Goal: Task Accomplishment & Management: Complete application form

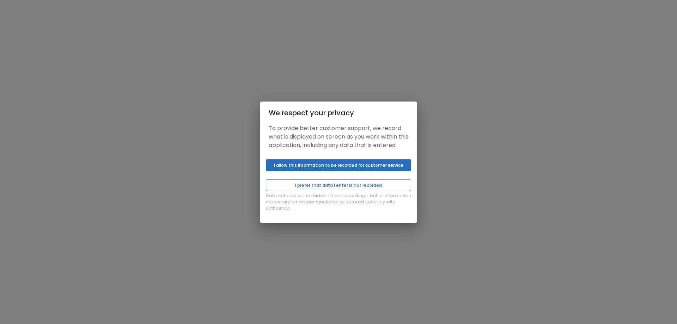
click at [302, 189] on button "I prefer that data I enter is not recorded" at bounding box center [338, 186] width 145 height 12
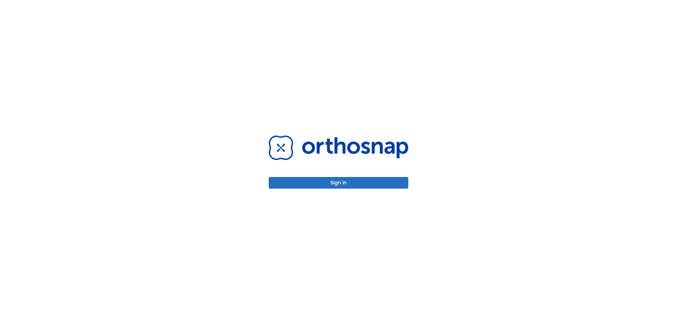
click at [296, 166] on div "Sign in" at bounding box center [339, 161] width 140 height 53
click at [307, 182] on button "Sign in" at bounding box center [339, 183] width 140 height 12
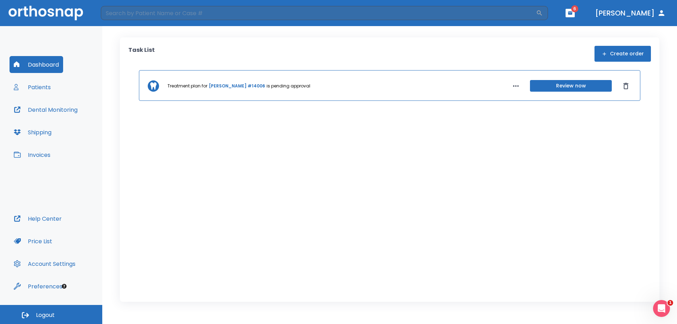
click at [38, 89] on button "Patients" at bounding box center [33, 87] width 46 height 17
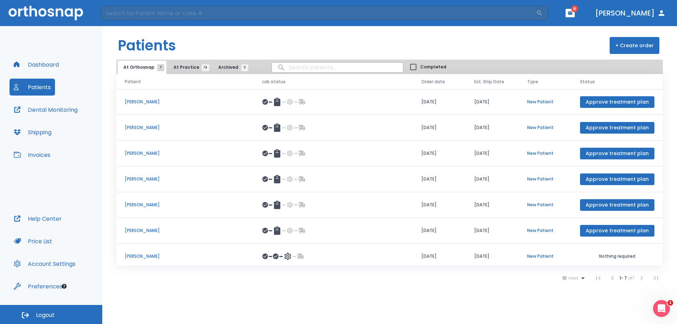
click at [46, 65] on button "Dashboard" at bounding box center [37, 64] width 54 height 17
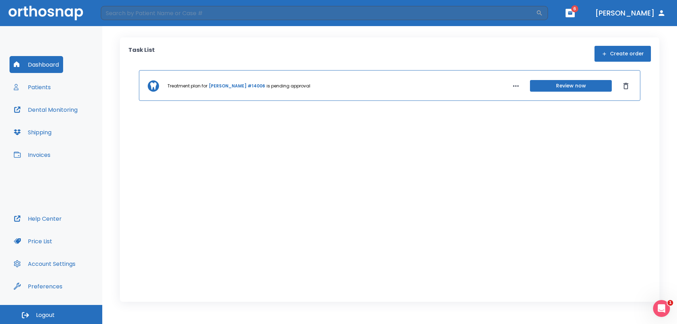
click at [628, 55] on button "Create order" at bounding box center [623, 54] width 56 height 16
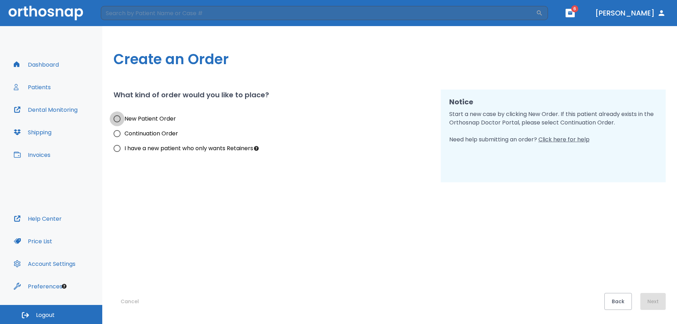
click at [123, 121] on input "New Patient Order" at bounding box center [117, 118] width 15 height 15
radio input "true"
click at [655, 305] on button "Next" at bounding box center [653, 301] width 25 height 17
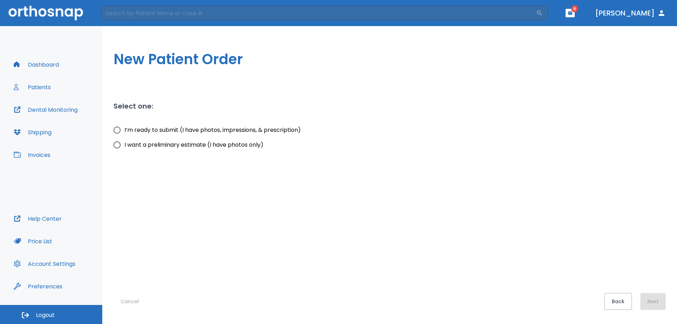
click at [153, 128] on span "I’m ready to submit (I have photos, impressions, & prescription)" at bounding box center [213, 130] width 176 height 8
click at [117, 131] on input "I’m ready to submit (I have photos, impressions, & prescription)" at bounding box center [117, 130] width 15 height 15
radio input "true"
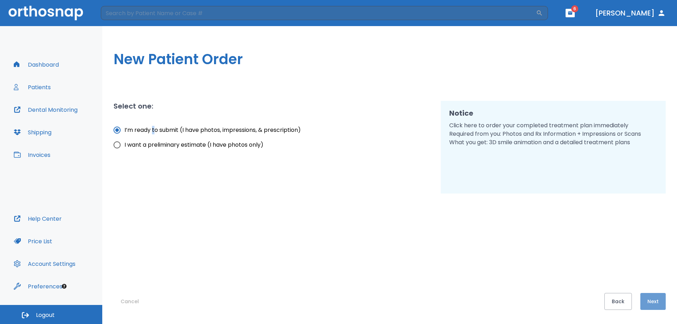
click at [661, 307] on button "Next" at bounding box center [653, 301] width 25 height 17
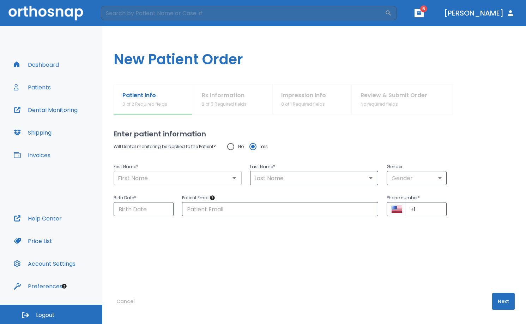
click at [168, 182] on input "text" at bounding box center [178, 178] width 124 height 10
paste input "[PERSON_NAME]"
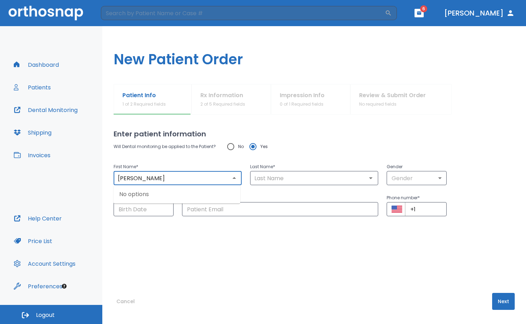
type input "[PERSON_NAME]"
click at [333, 178] on input "text" at bounding box center [314, 178] width 124 height 10
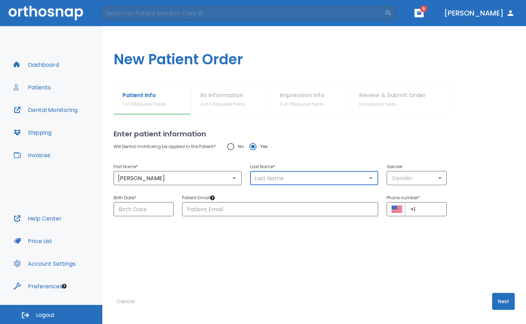
paste input "[PERSON_NAME]"
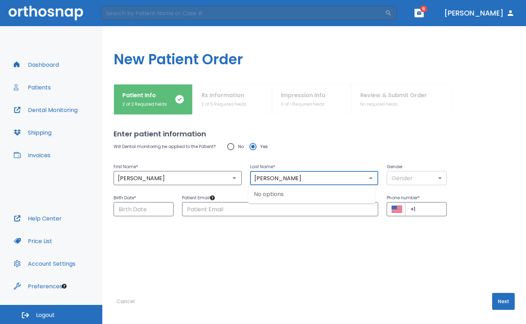
type input "[PERSON_NAME]"
click at [411, 179] on body "​ 6 [PERSON_NAME] Dashboard Patients Dental Monitoring Shipping Invoices Help C…" at bounding box center [263, 162] width 526 height 324
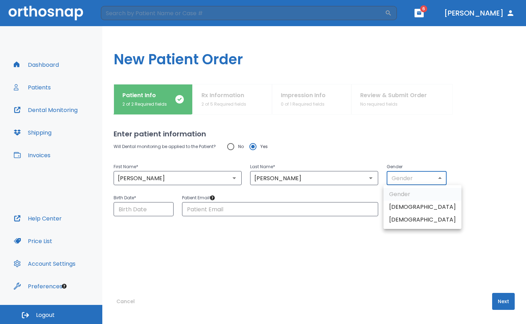
click at [413, 219] on li "[DEMOGRAPHIC_DATA]" at bounding box center [422, 219] width 78 height 13
type input "0"
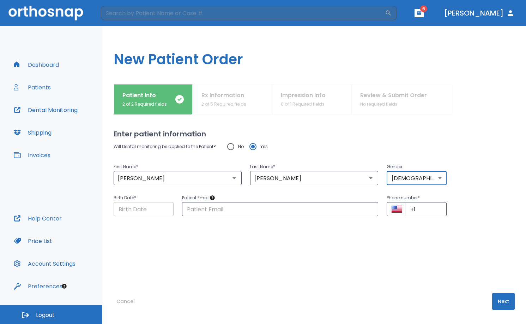
click at [145, 209] on input "Choose date" at bounding box center [144, 209] width 60 height 14
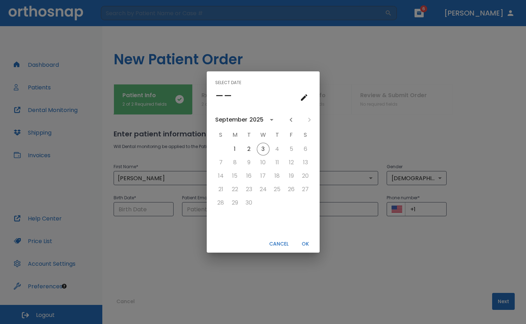
click at [267, 121] on icon "calendar view is open, switch to year view" at bounding box center [271, 119] width 8 height 8
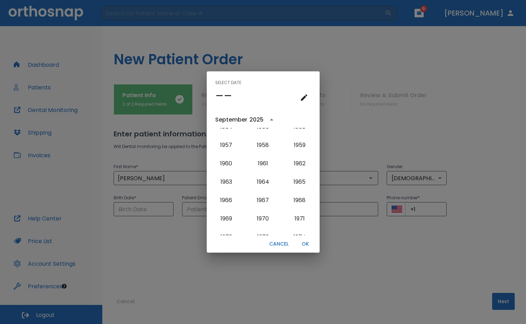
scroll to position [320, 0]
click at [297, 166] on button "1959" at bounding box center [299, 165] width 25 height 13
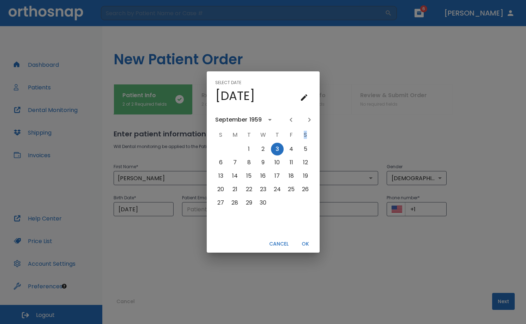
scroll to position [0, 0]
click at [297, 166] on div "11" at bounding box center [291, 162] width 14 height 13
click at [165, 245] on div "Select date Thu, Sep [DATE] S M T W T F S 1 2 3 4 5 6 7 8 9 10 11 12 13 14 15 1…" at bounding box center [263, 162] width 526 height 324
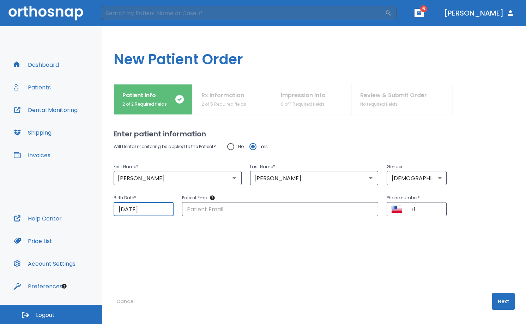
click at [123, 208] on input "[DATE]" at bounding box center [144, 209] width 60 height 14
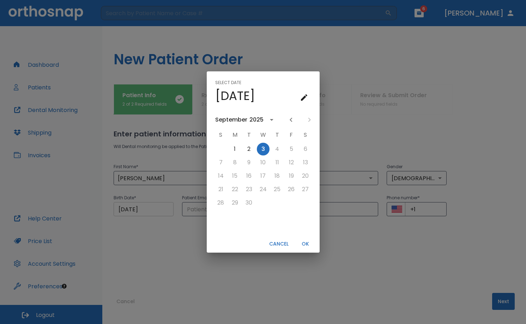
click at [123, 208] on div "Select date Wed, Sep [DATE] S M T W T F S 1 2 3 4 5 6 7 8 9 10 11 12 13 14 15 1…" at bounding box center [263, 162] width 526 height 324
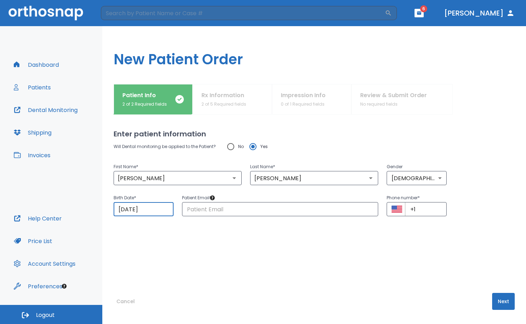
click at [125, 209] on input "[DATE]" at bounding box center [144, 209] width 60 height 14
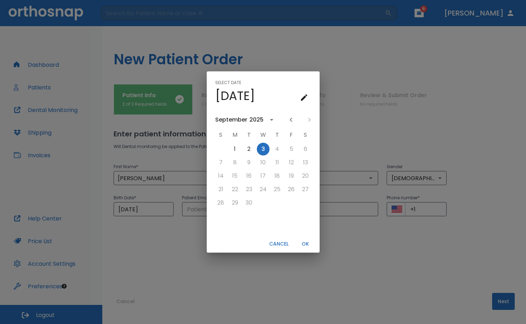
click at [303, 97] on icon "calendar view is open, go to text input view" at bounding box center [304, 97] width 6 height 6
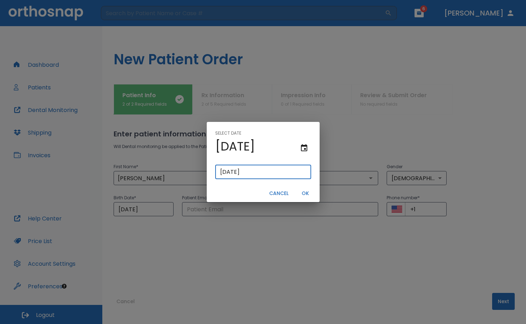
click at [226, 170] on input "[DATE]" at bounding box center [263, 172] width 96 height 14
type input "[DATE]"
click at [230, 171] on input "[DATE]" at bounding box center [263, 172] width 96 height 14
type input "[DATE]"
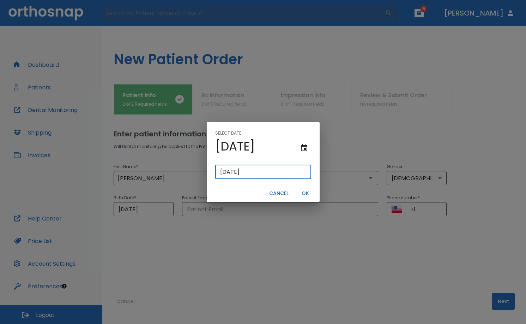
type input "[DATE]"
click at [302, 191] on button "OK" at bounding box center [305, 193] width 23 height 12
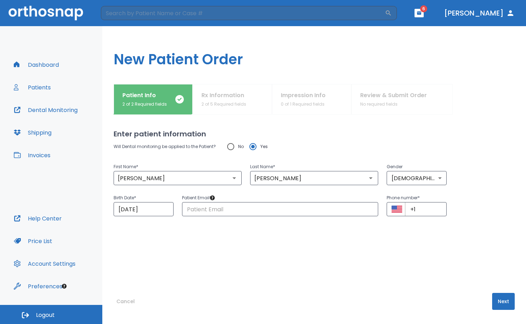
click at [491, 203] on div "Birth Date * [DEMOGRAPHIC_DATA] ​ Patient Email * ​ Phone number * ​ +1 ​" at bounding box center [310, 200] width 410 height 31
click at [247, 204] on input "text" at bounding box center [280, 209] width 196 height 14
paste input "[EMAIL_ADDRESS][DOMAIN_NAME]"
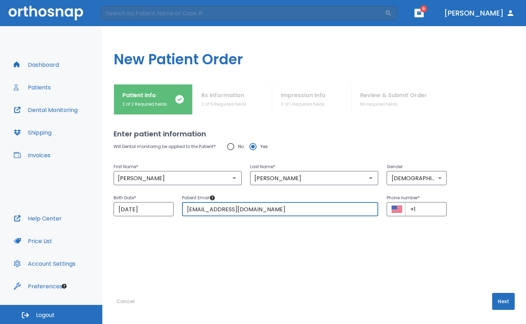
type input "[EMAIL_ADDRESS][DOMAIN_NAME]"
click at [489, 193] on div "Birth Date * [DEMOGRAPHIC_DATA] ​ Patient Email * [EMAIL_ADDRESS][DOMAIN_NAME] …" at bounding box center [310, 200] width 410 height 31
click at [419, 210] on input "+1" at bounding box center [426, 209] width 42 height 14
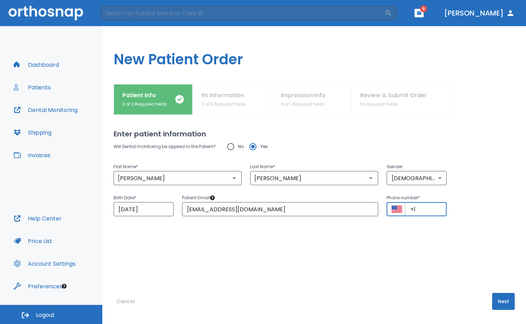
paste input "[PHONE_NUMBER]"
type input "[PHONE_NUMBER]"
click at [430, 229] on div "Will Dental monitoring be applied to the Patient? No Yes First Name * [PERSON_N…" at bounding box center [314, 201] width 401 height 125
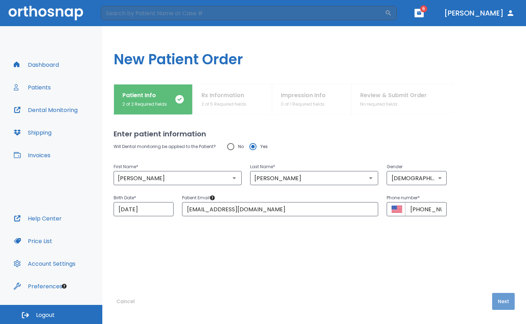
click at [497, 297] on button "Next" at bounding box center [503, 300] width 23 height 17
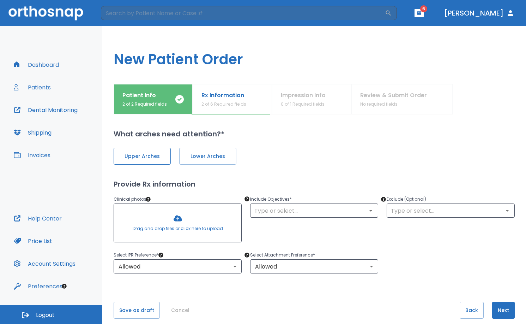
click at [153, 161] on button "Upper Arches" at bounding box center [142, 155] width 57 height 17
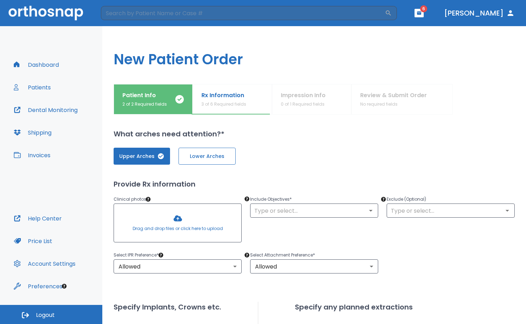
click at [210, 163] on button "Lower Arches" at bounding box center [207, 155] width 57 height 17
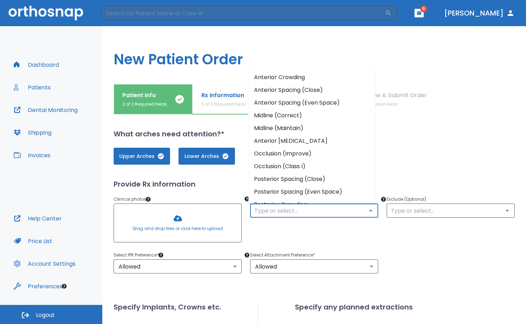
click at [296, 210] on input "text" at bounding box center [314, 210] width 124 height 10
click at [303, 73] on li "Anterior Crowding" at bounding box center [311, 77] width 127 height 13
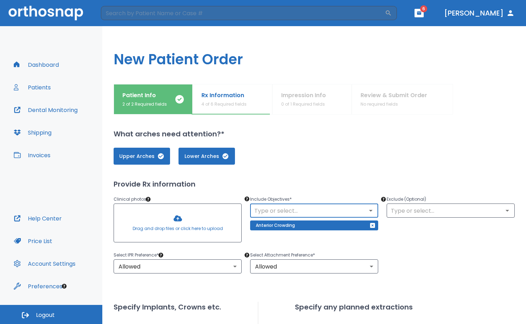
click at [449, 250] on div "Select IPR Preference * Allowed 1 ​ Select Attachment Preference * Allowed 1 ​" at bounding box center [310, 257] width 410 height 31
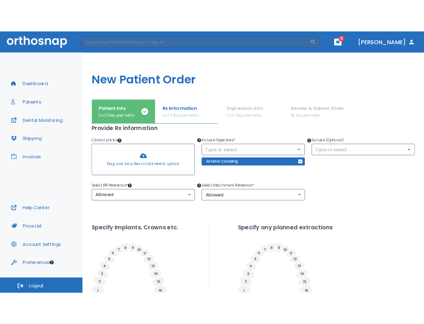
scroll to position [71, 0]
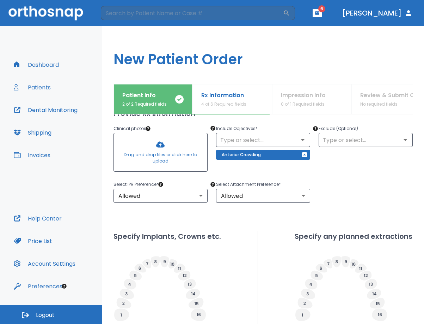
click at [408, 55] on h1 "New Patient Order" at bounding box center [263, 55] width 322 height 58
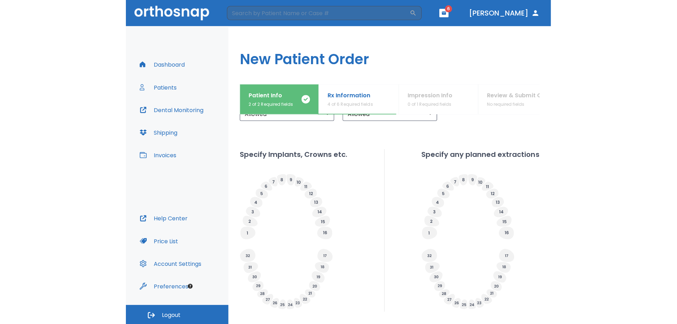
scroll to position [176, 0]
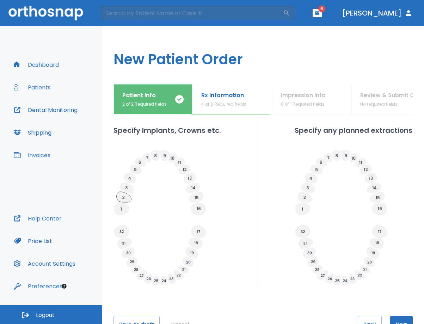
click at [121, 202] on icon at bounding box center [124, 197] width 15 height 11
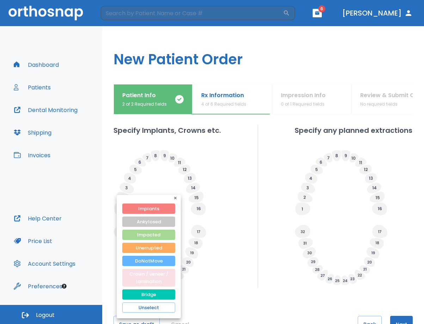
click at [159, 276] on button "Crown / veneer / lamination" at bounding box center [148, 277] width 53 height 18
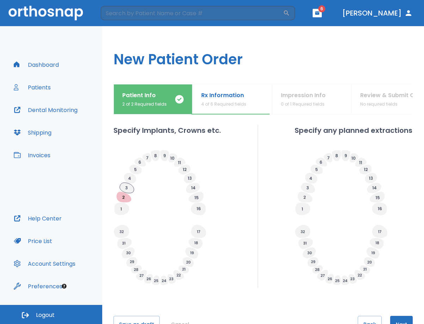
click at [126, 193] on icon at bounding box center [127, 187] width 14 height 11
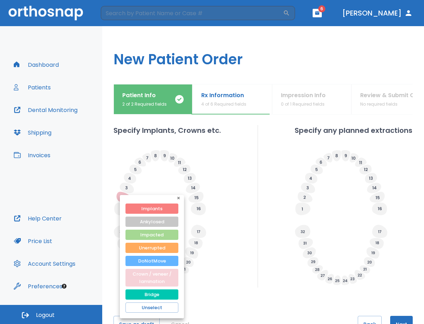
click at [155, 279] on button "Crown / veneer / lamination" at bounding box center [152, 277] width 53 height 18
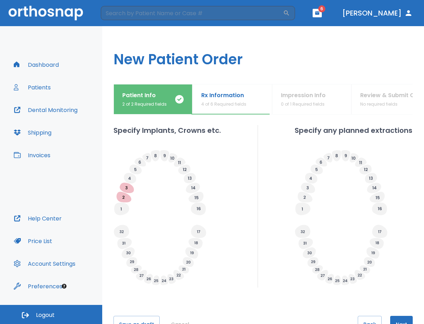
click at [205, 43] on h1 "New Patient Order" at bounding box center [263, 55] width 322 height 58
click at [131, 183] on icon at bounding box center [130, 178] width 12 height 11
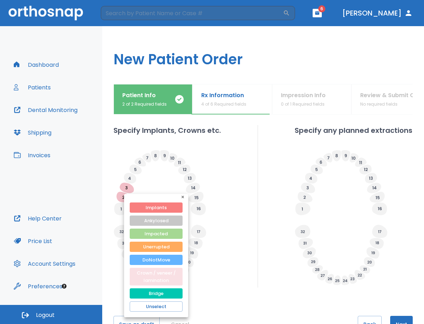
click at [149, 276] on button "Crown / veneer / lamination" at bounding box center [156, 276] width 53 height 18
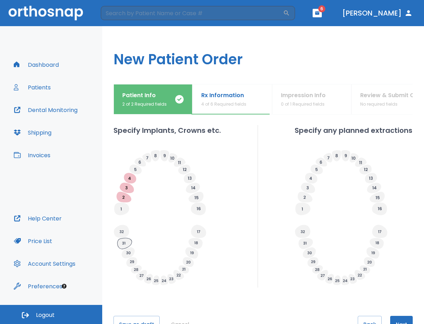
click at [129, 249] on icon at bounding box center [124, 243] width 14 height 11
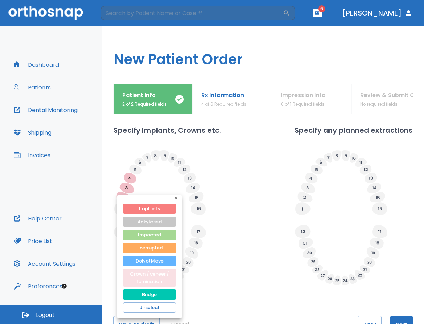
click at [160, 276] on button "Crown / veneer / lamination" at bounding box center [149, 277] width 53 height 18
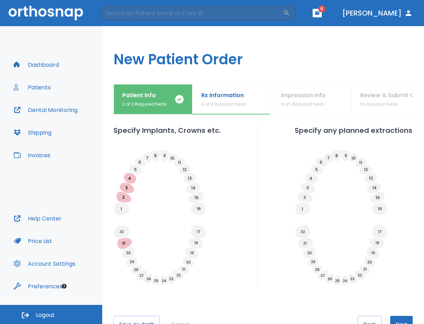
click at [96, 179] on div "Dashboard Patients Dental Monitoring Shipping Invoices Help Center Price List A…" at bounding box center [51, 165] width 102 height 278
click at [194, 248] on icon at bounding box center [196, 243] width 14 height 11
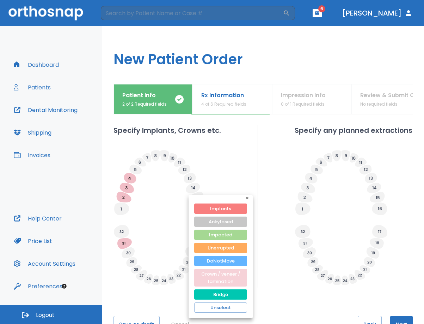
click at [228, 273] on button "Crown / veneer / lamination" at bounding box center [220, 277] width 53 height 18
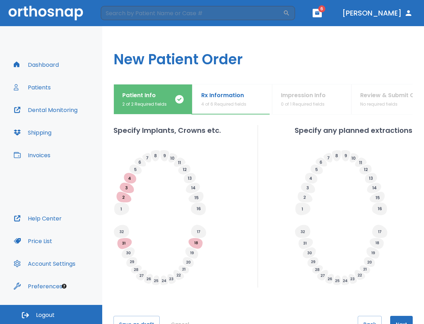
click at [191, 180] on icon at bounding box center [190, 177] width 4 height 3
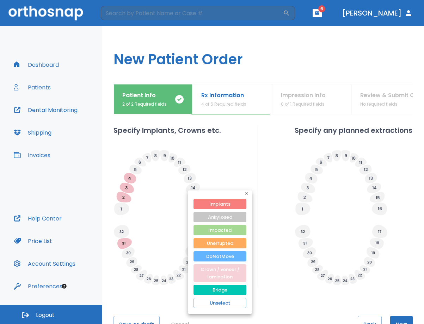
click at [228, 268] on button "Crown / veneer / lamination" at bounding box center [220, 273] width 53 height 18
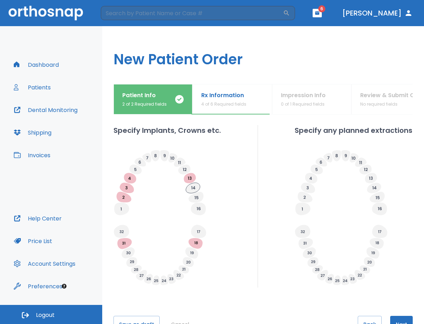
click at [195, 193] on icon at bounding box center [193, 187] width 14 height 10
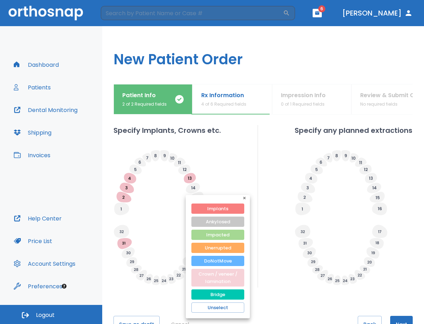
click at [216, 274] on button "Crown / veneer / lamination" at bounding box center [218, 277] width 53 height 18
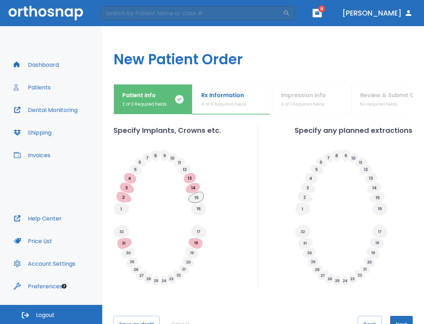
click at [193, 202] on icon at bounding box center [196, 197] width 15 height 11
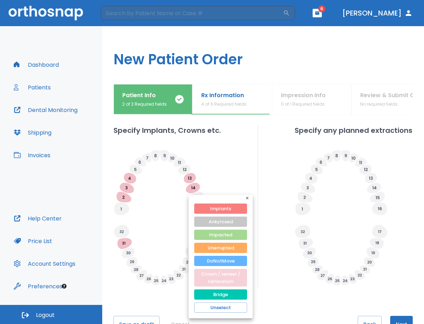
click at [220, 270] on button "Crown / veneer / lamination" at bounding box center [220, 277] width 53 height 18
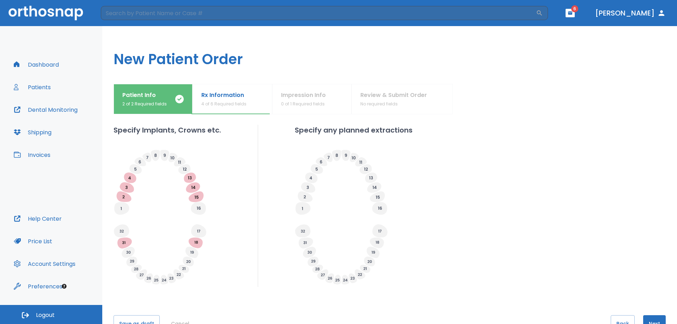
scroll to position [199, 0]
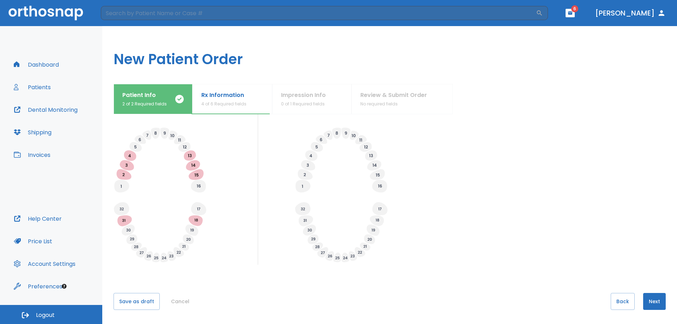
click at [651, 304] on button "Next" at bounding box center [654, 301] width 23 height 17
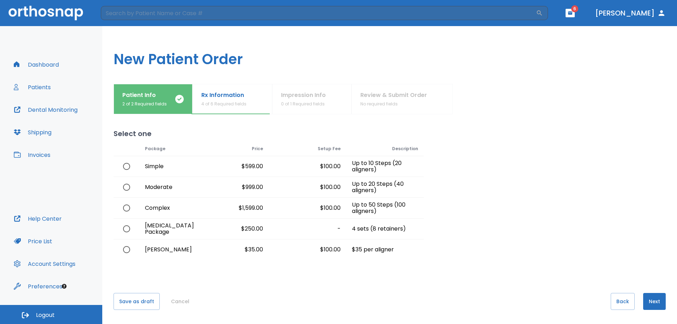
click at [124, 208] on input "radio" at bounding box center [126, 208] width 15 height 15
radio input "true"
click at [646, 307] on button "Next" at bounding box center [654, 301] width 23 height 17
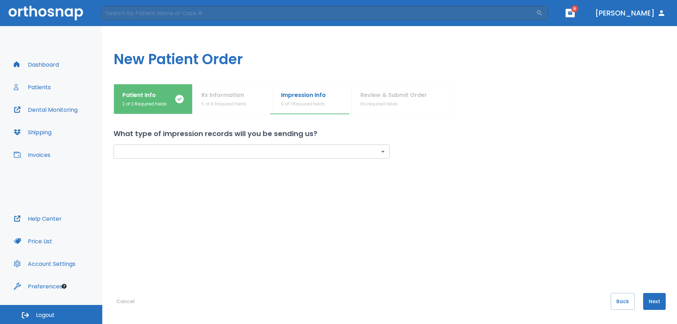
click at [246, 151] on body "​ 6 [PERSON_NAME] Dashboard Patients Dental Monitoring Shipping Invoices Help C…" at bounding box center [338, 162] width 677 height 324
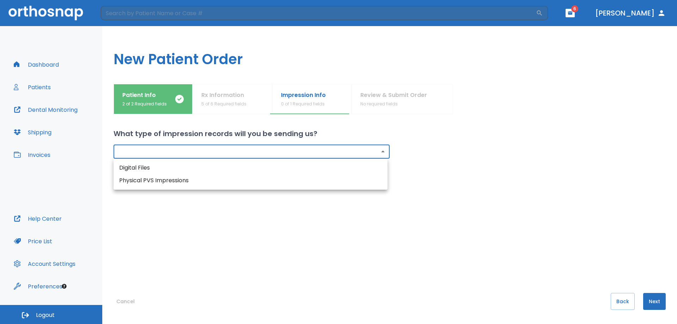
click at [251, 169] on li "Digital Files" at bounding box center [251, 168] width 274 height 13
type input "digital"
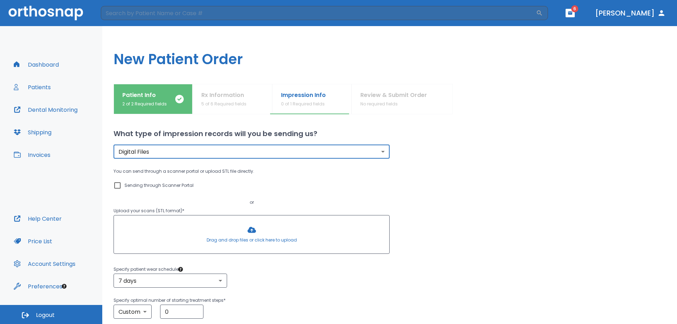
click at [120, 186] on input "Sending through Scanner Portal" at bounding box center [117, 185] width 8 height 8
checkbox input "true"
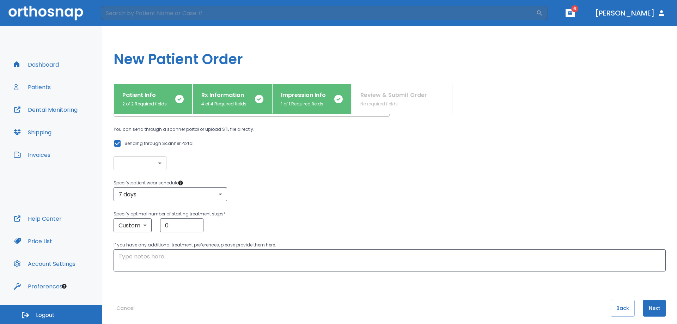
scroll to position [49, 0]
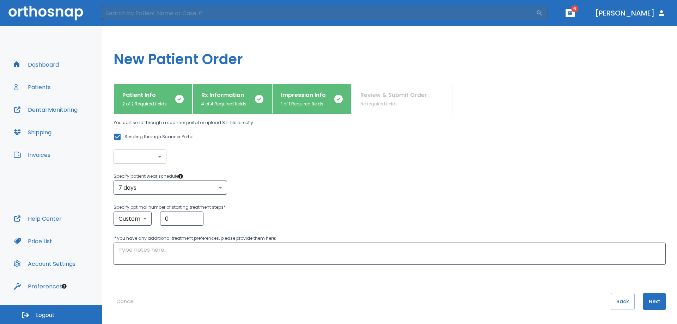
click at [149, 156] on body "​ 6 [PERSON_NAME] Dashboard Patients Dental Monitoring Shipping Invoices Help C…" at bounding box center [338, 162] width 677 height 324
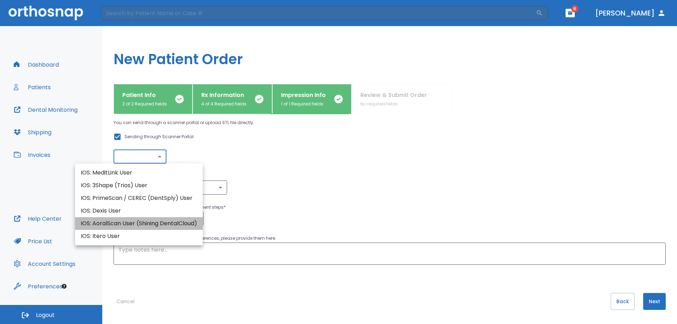
click at [179, 223] on li "IOS: AoralScan User (Shining DentalCloud)" at bounding box center [139, 223] width 128 height 13
type input "IOS: AoralScan User (Shining DentalCloud)"
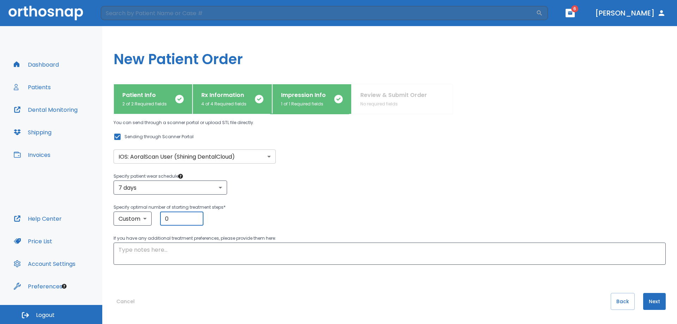
drag, startPoint x: 179, startPoint y: 223, endPoint x: 131, endPoint y: 210, distance: 49.3
click at [131, 210] on div "Specify optimal number of starting treatment steps * Custom custom ​ 0 ​" at bounding box center [390, 214] width 552 height 23
type input "10"
click at [252, 225] on div "Custom custom ​ 10 ​" at bounding box center [390, 219] width 552 height 14
click at [413, 282] on div "What type of impression records will you be sending us? Digital Files digital ​…" at bounding box center [390, 219] width 552 height 210
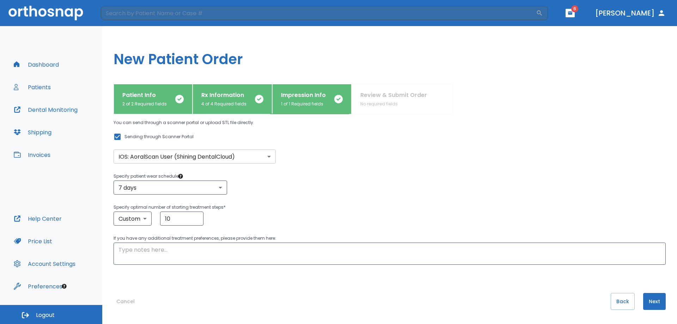
click at [649, 302] on button "Next" at bounding box center [654, 301] width 23 height 17
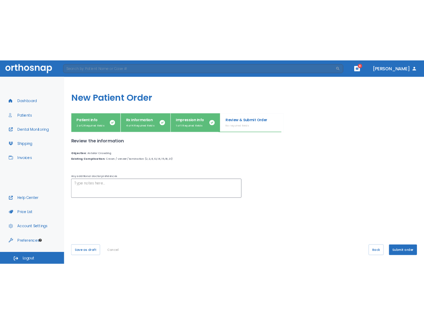
scroll to position [0, 0]
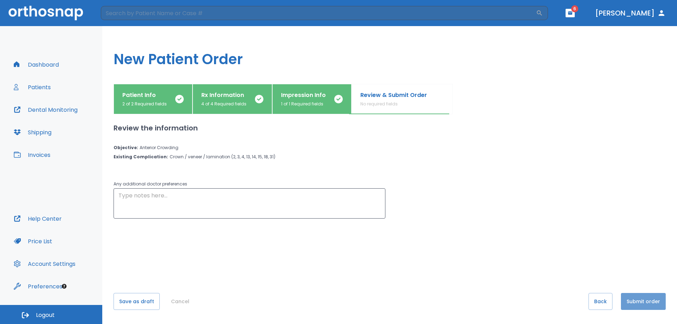
click at [649, 302] on button "Submit order" at bounding box center [643, 301] width 45 height 17
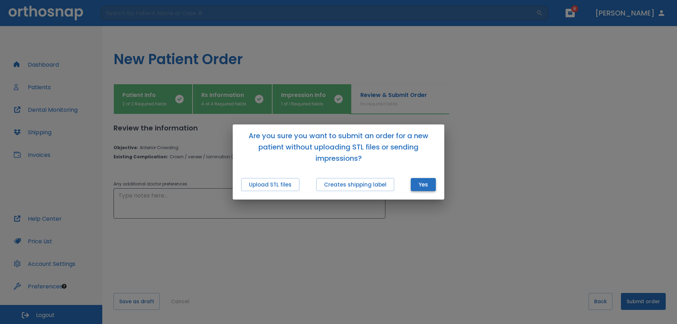
click at [427, 188] on button "Yes" at bounding box center [423, 184] width 25 height 13
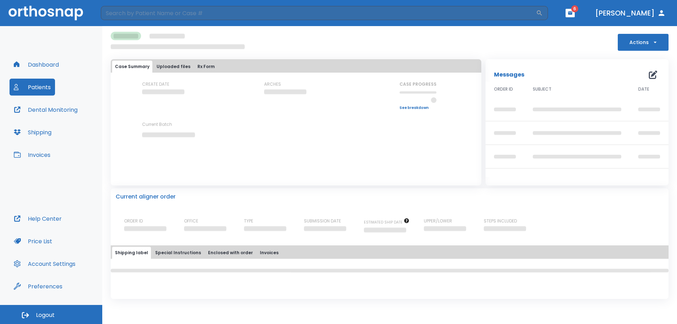
click at [573, 12] on icon "button" at bounding box center [570, 12] width 4 height 3
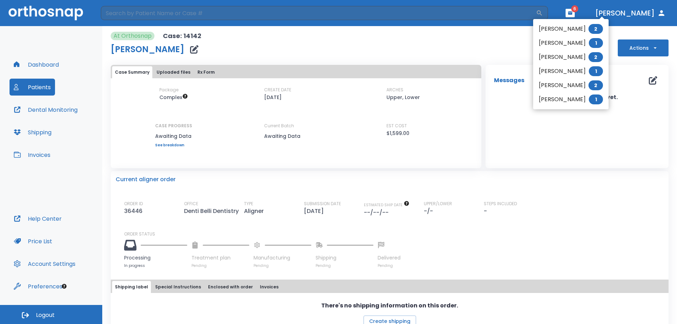
click at [437, 46] on div at bounding box center [338, 162] width 677 height 324
